Goal: Task Accomplishment & Management: Manage account settings

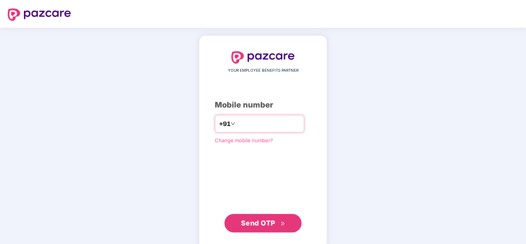
click at [245, 126] on input "number" at bounding box center [268, 124] width 63 height 12
type input "**********"
click at [257, 226] on span "Send OTP" at bounding box center [258, 223] width 34 height 8
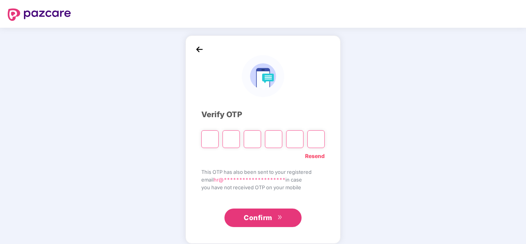
paste input "*"
type input "*"
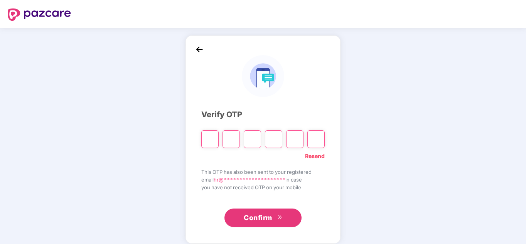
type input "*"
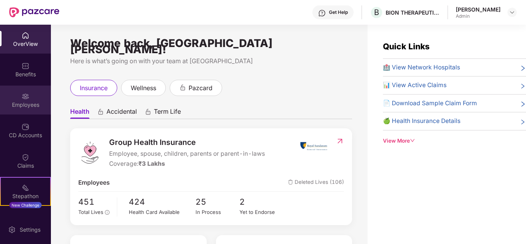
click at [30, 103] on div "Employees" at bounding box center [25, 105] width 51 height 8
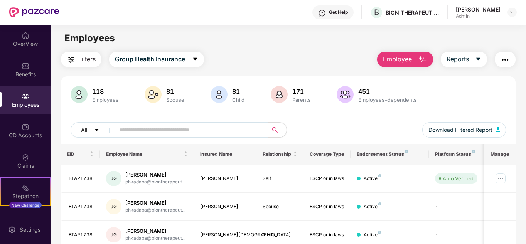
click at [161, 132] on input "text" at bounding box center [188, 130] width 138 height 12
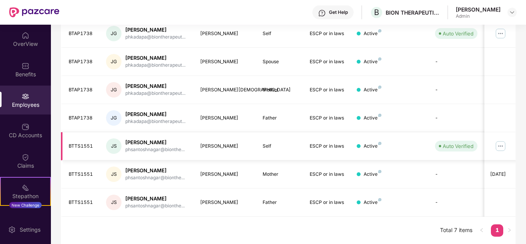
scroll to position [145, 0]
type input "****"
click at [504, 144] on img at bounding box center [500, 145] width 12 height 12
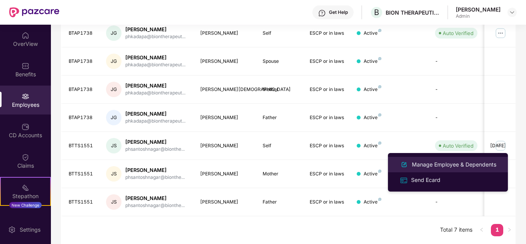
click at [444, 163] on div "Manage Employee & Dependents" at bounding box center [453, 164] width 87 height 8
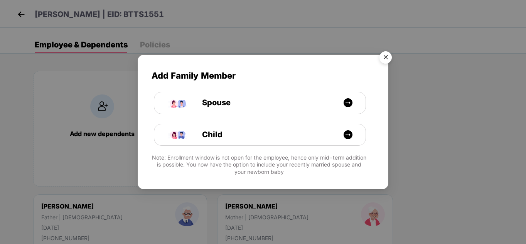
click at [387, 55] on img "Close" at bounding box center [386, 59] width 22 height 22
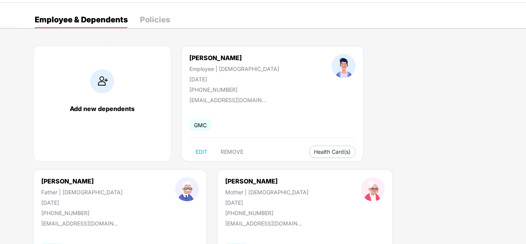
scroll to position [39, 0]
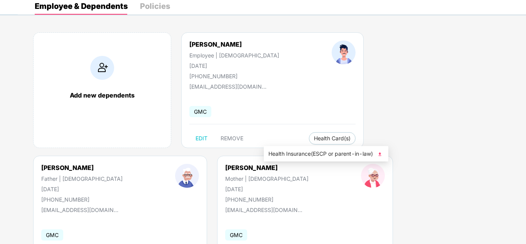
click at [383, 153] on img at bounding box center [380, 154] width 8 height 8
click at [451, 153] on img at bounding box center [449, 154] width 8 height 8
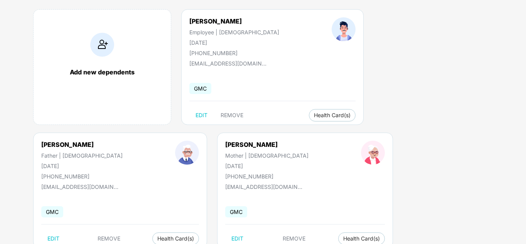
scroll to position [85, 0]
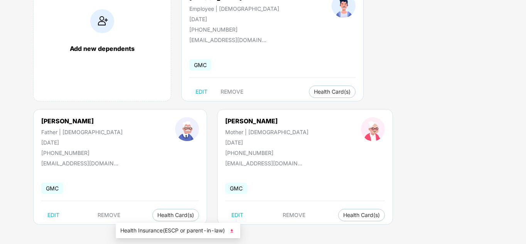
click at [233, 231] on img at bounding box center [232, 231] width 8 height 8
